Goal: Task Accomplishment & Management: Manage account settings

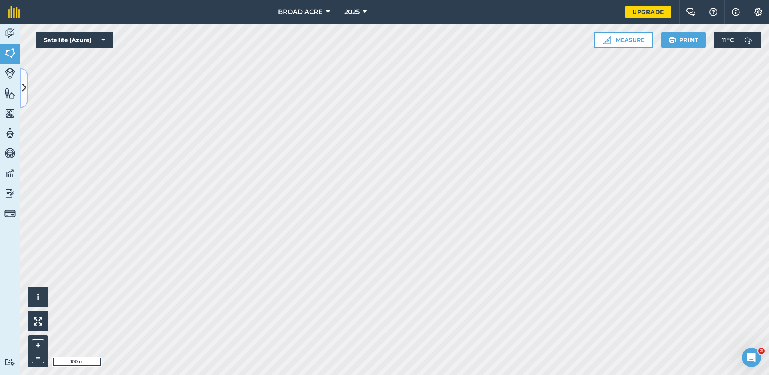
click at [20, 70] on button at bounding box center [24, 88] width 8 height 40
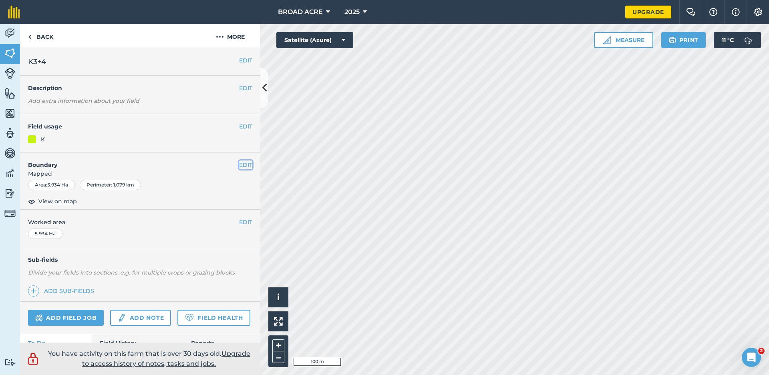
click at [239, 161] on button "EDIT" at bounding box center [245, 165] width 13 height 9
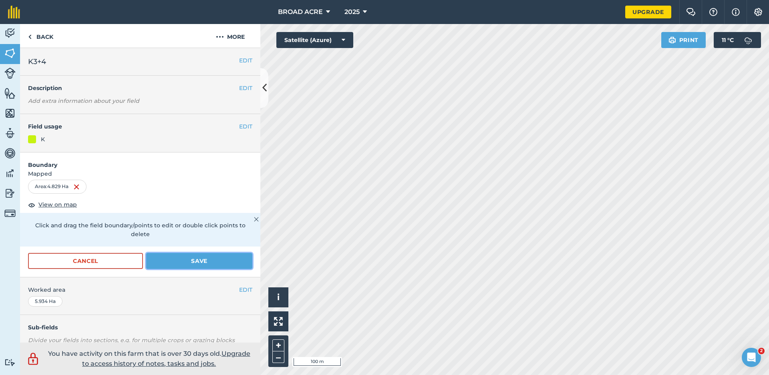
click at [169, 262] on button "Save" at bounding box center [199, 261] width 106 height 16
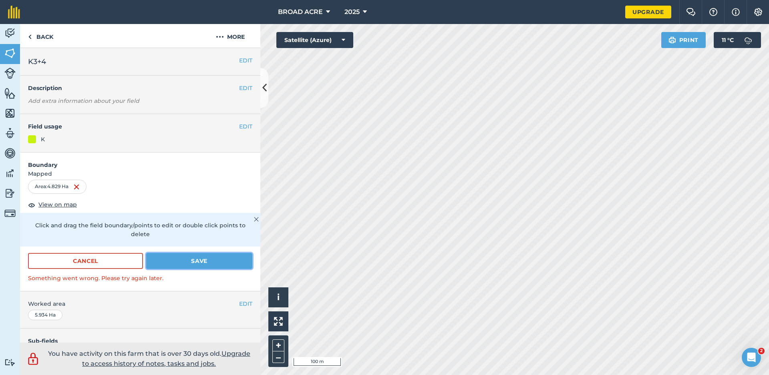
click at [197, 258] on button "Save" at bounding box center [199, 261] width 106 height 16
click at [192, 259] on button "Save" at bounding box center [199, 261] width 106 height 16
click at [266, 89] on icon at bounding box center [264, 88] width 4 height 14
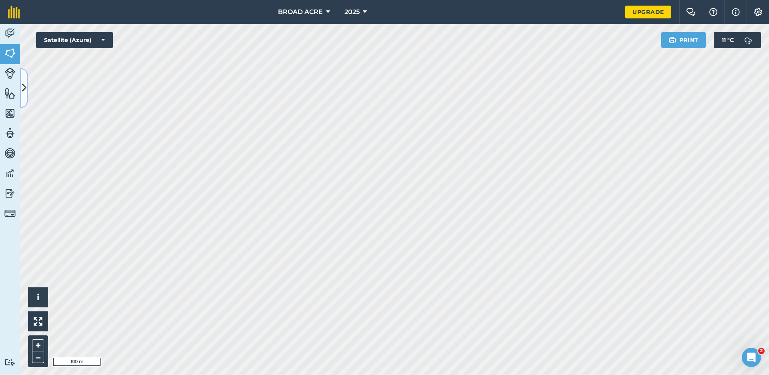
click at [20, 79] on button at bounding box center [24, 88] width 8 height 40
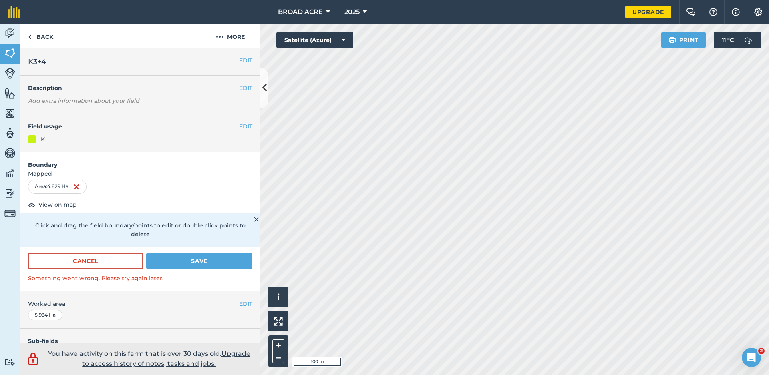
click at [254, 221] on img at bounding box center [256, 220] width 5 height 10
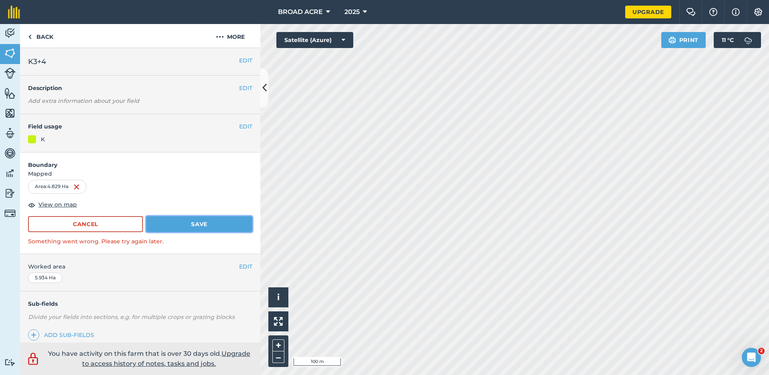
click at [195, 227] on button "Save" at bounding box center [199, 224] width 106 height 16
click at [111, 228] on button "Cancel" at bounding box center [85, 224] width 115 height 16
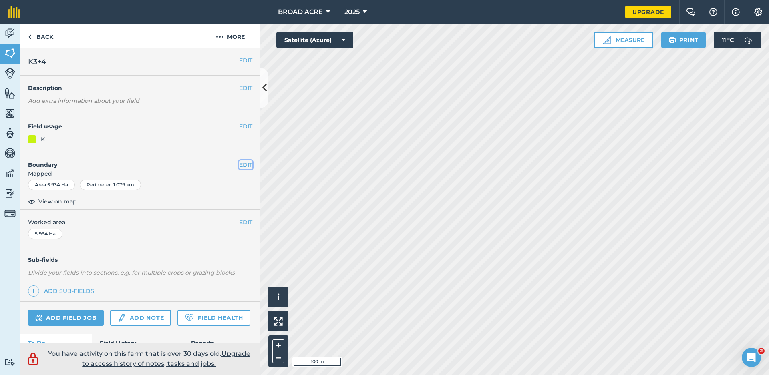
click at [239, 164] on button "EDIT" at bounding box center [245, 165] width 13 height 9
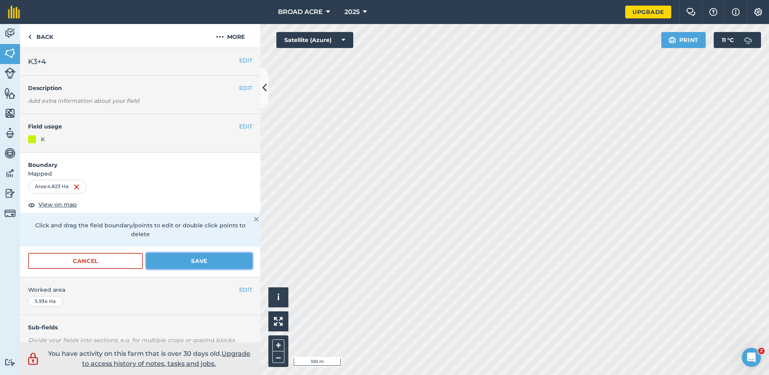
click at [186, 262] on button "Save" at bounding box center [199, 261] width 106 height 16
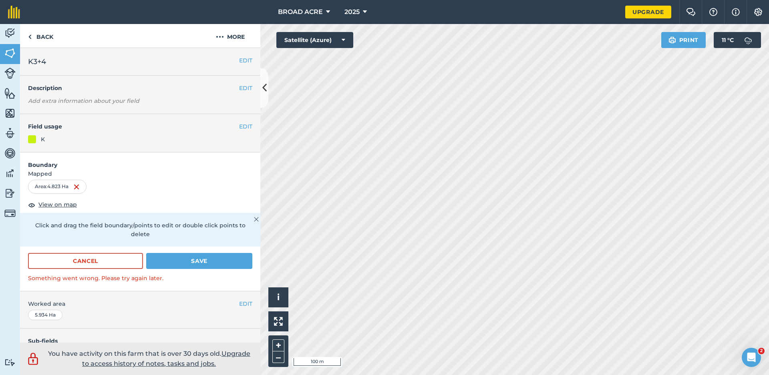
click at [147, 281] on p "Something went wrong. Please try again later." at bounding box center [140, 278] width 224 height 9
click at [189, 264] on button "Save" at bounding box center [199, 261] width 106 height 16
